Goal: Task Accomplishment & Management: Manage account settings

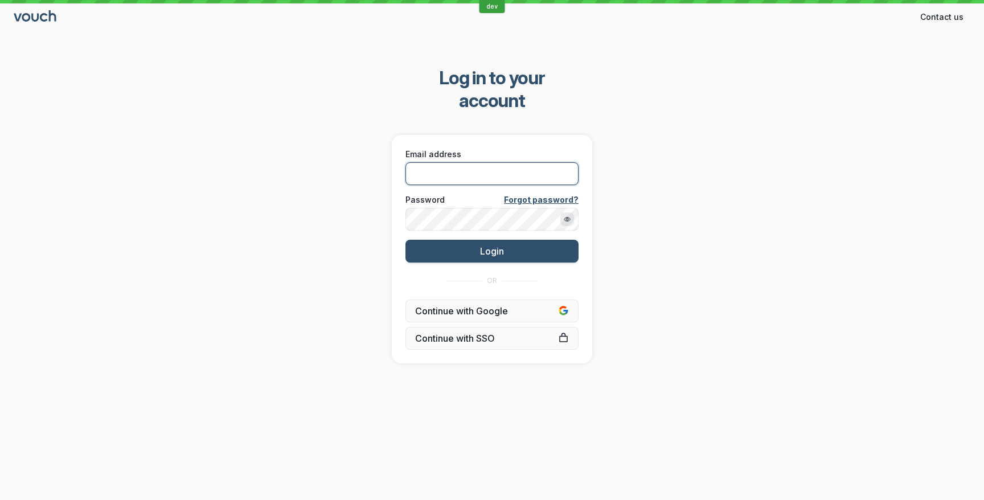
click at [495, 162] on input "Email address" at bounding box center [491, 173] width 173 height 23
type input "[EMAIL_ADDRESS][DOMAIN_NAME]"
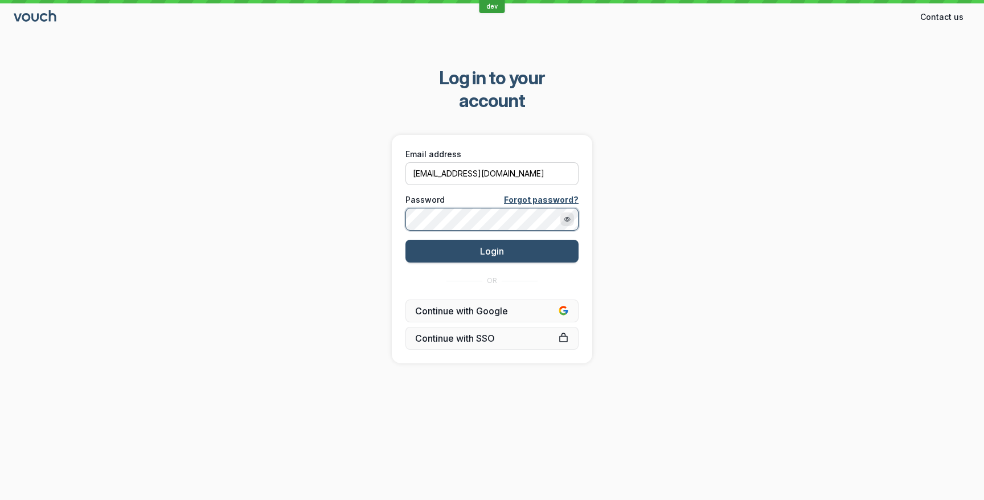
click at [405, 240] on button "Login" at bounding box center [491, 251] width 173 height 23
